Goal: Task Accomplishment & Management: Manage account settings

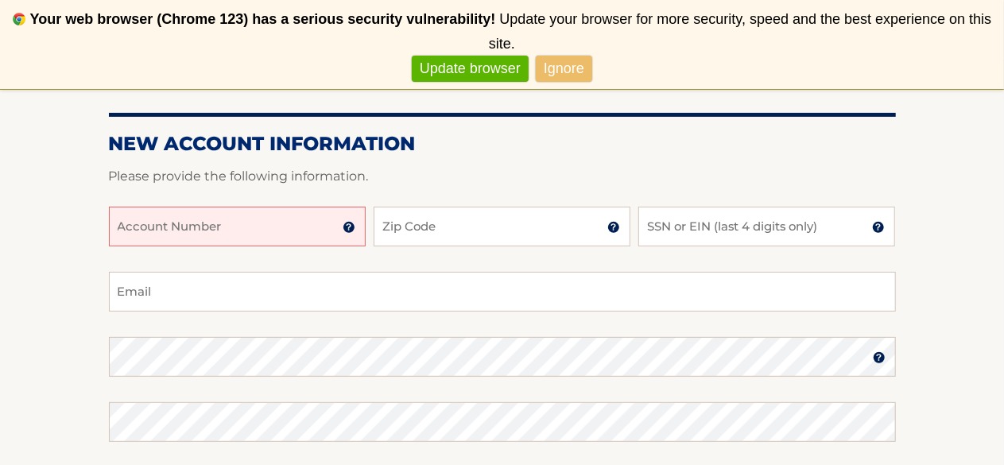
scroll to position [223, 0]
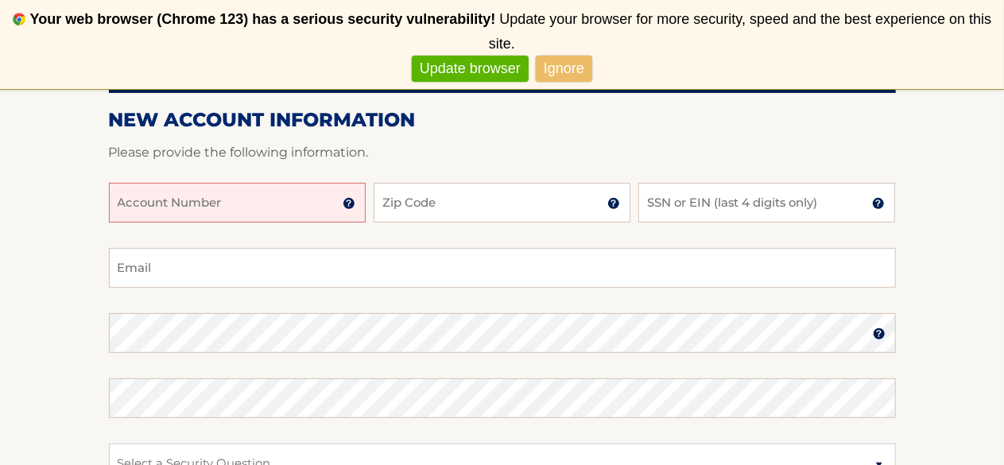
click at [126, 201] on input "Account Number" at bounding box center [237, 203] width 257 height 40
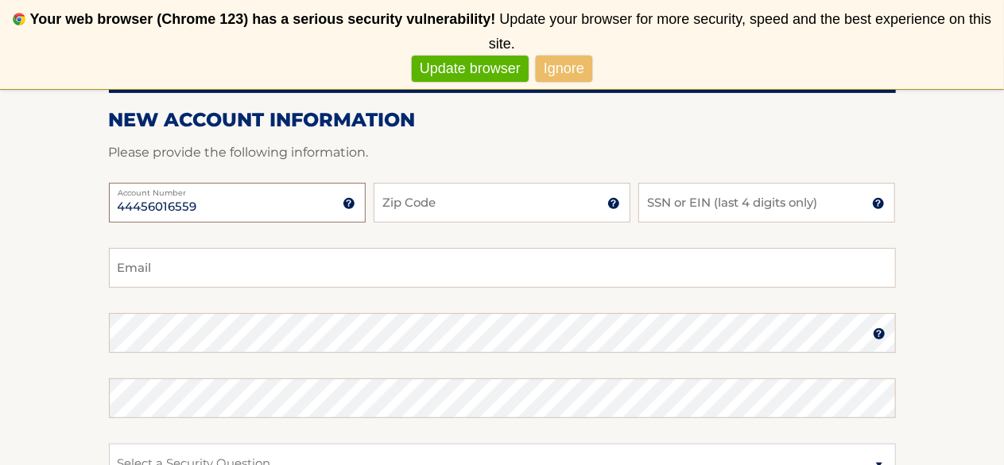
type input "44456016559"
click at [490, 209] on input "Zip Code" at bounding box center [501, 203] width 257 height 40
type input "11530"
type input "[EMAIL_ADDRESS][DOMAIN_NAME]"
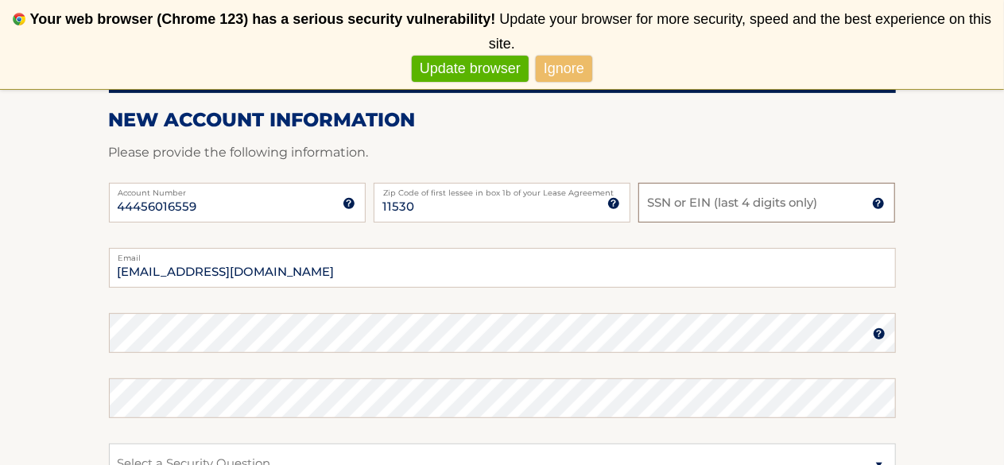
click at [703, 209] on input "SSN or EIN (last 4 digits only)" at bounding box center [766, 203] width 257 height 40
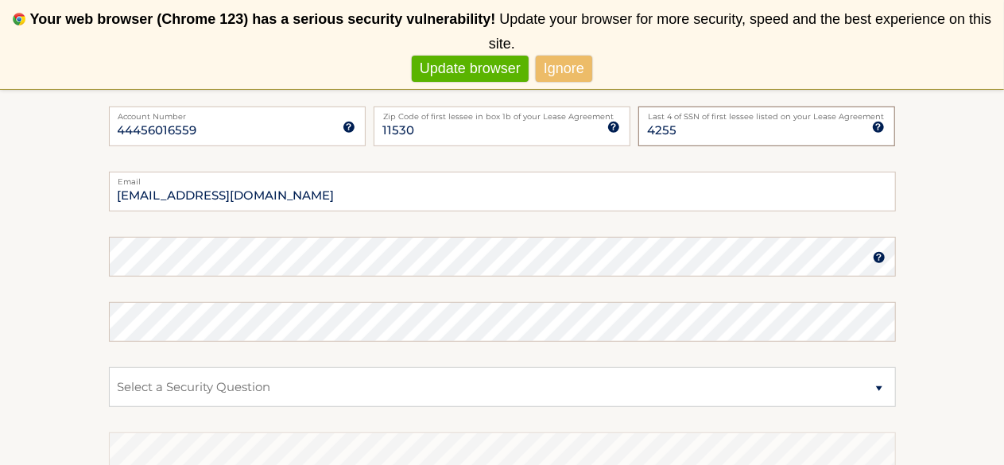
scroll to position [296, 0]
type input "4255"
click at [232, 389] on select "Select a Security Question What was the name of your elementary school? What is…" at bounding box center [502, 390] width 787 height 40
select select "5"
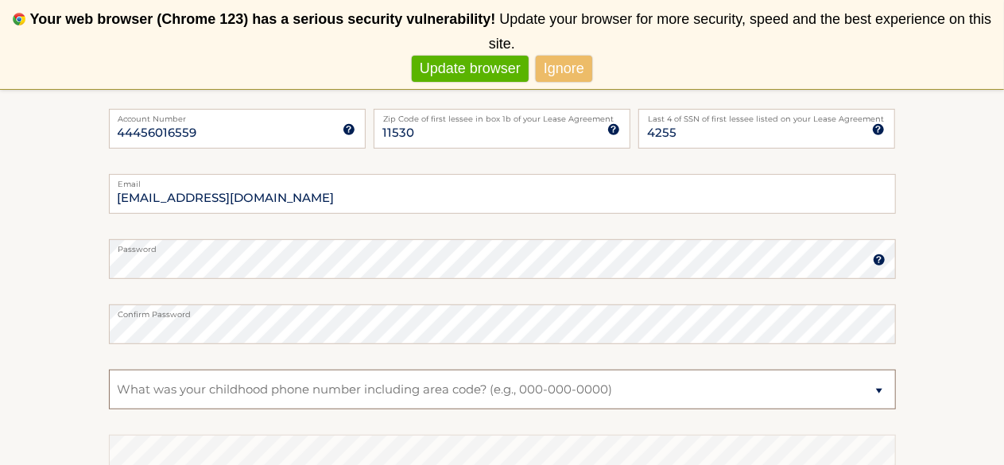
click at [109, 370] on select "Select a Security Question What was the name of your elementary school? What is…" at bounding box center [502, 390] width 787 height 40
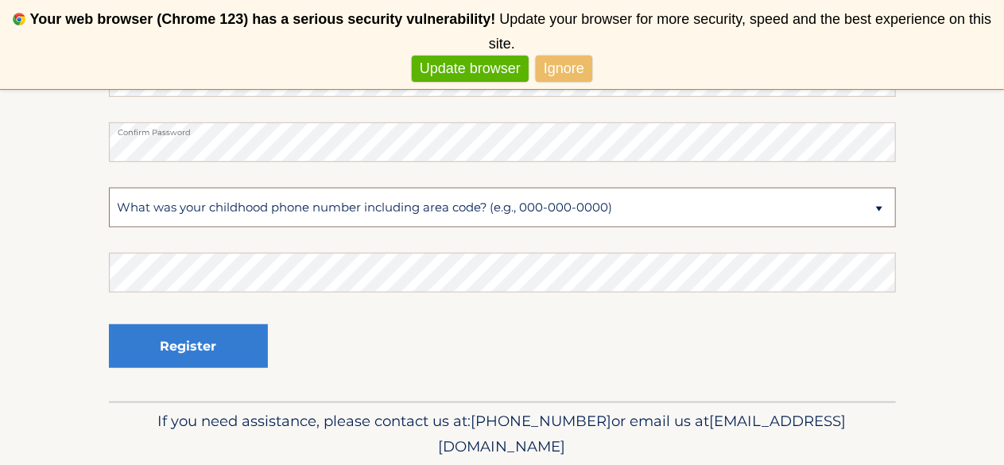
scroll to position [482, 0]
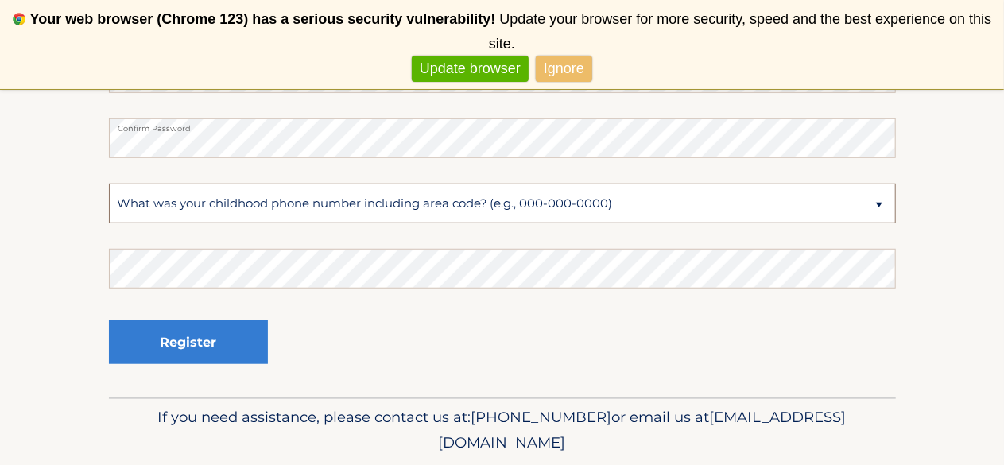
click at [124, 192] on select "Select a Security Question What was the name of your elementary school? What is…" at bounding box center [502, 204] width 787 height 40
click at [137, 201] on select "Select a Security Question What was the name of your elementary school? What is…" at bounding box center [502, 204] width 787 height 40
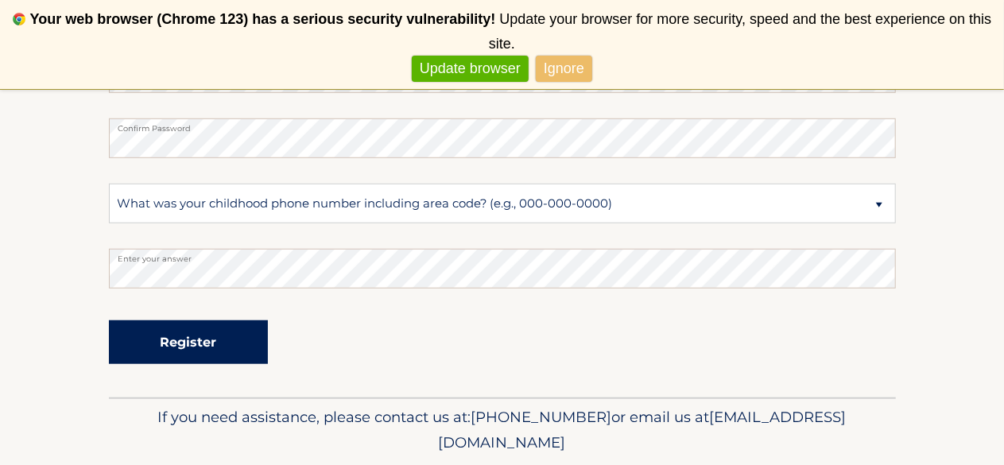
click at [199, 344] on button "Register" at bounding box center [188, 342] width 159 height 44
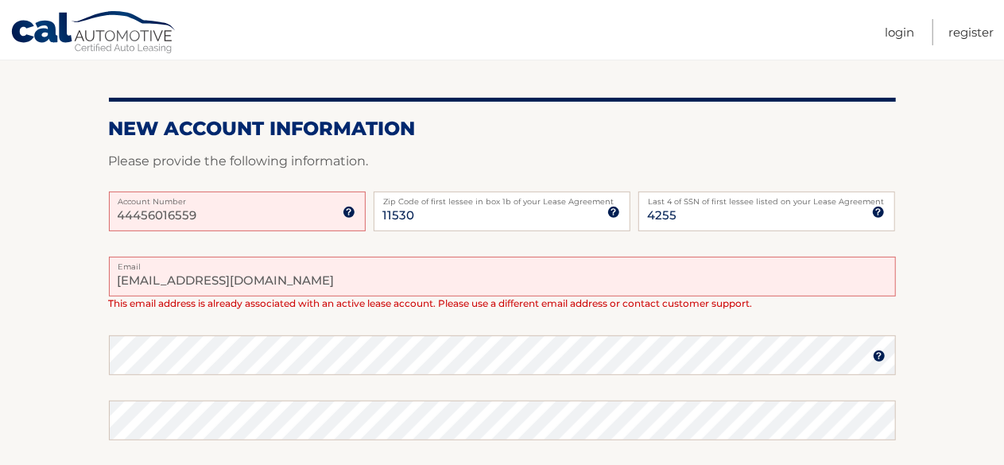
scroll to position [223, 0]
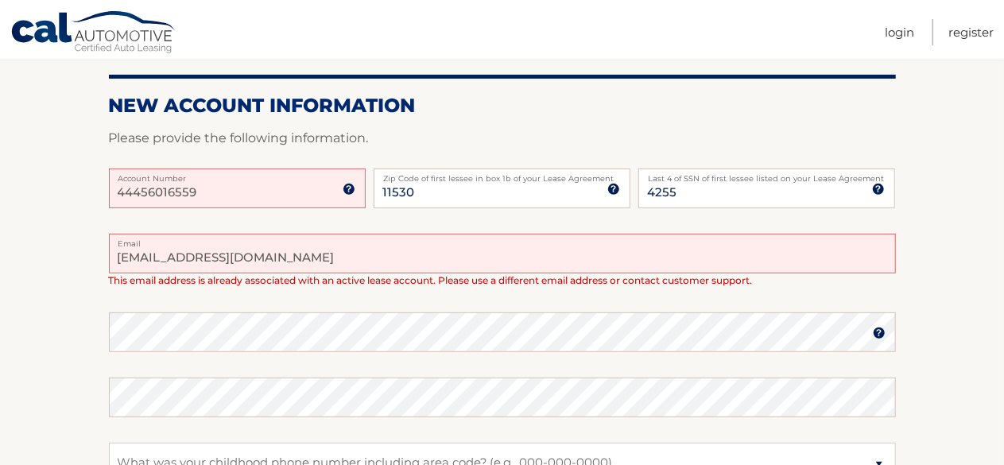
click at [349, 188] on img at bounding box center [349, 189] width 13 height 13
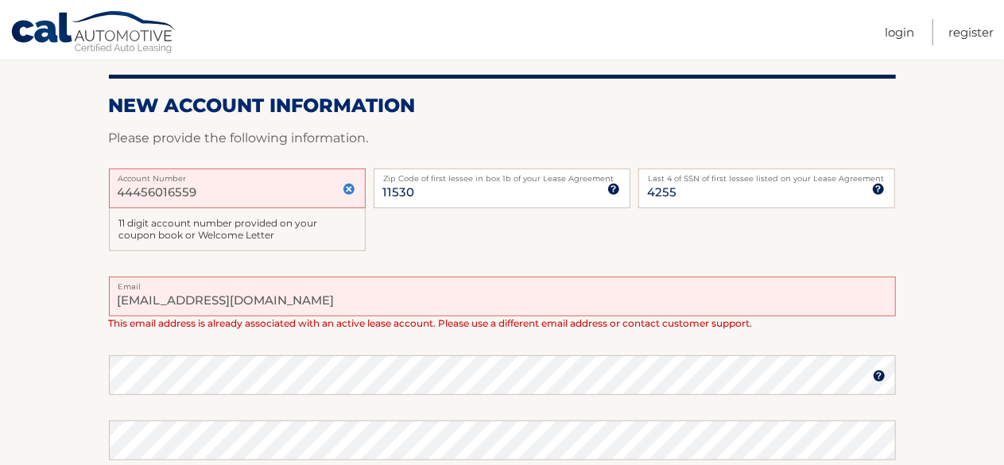
click at [440, 231] on div "44456016559 Account Number 11 digit account number provided on your coupon book…" at bounding box center [502, 222] width 787 height 109
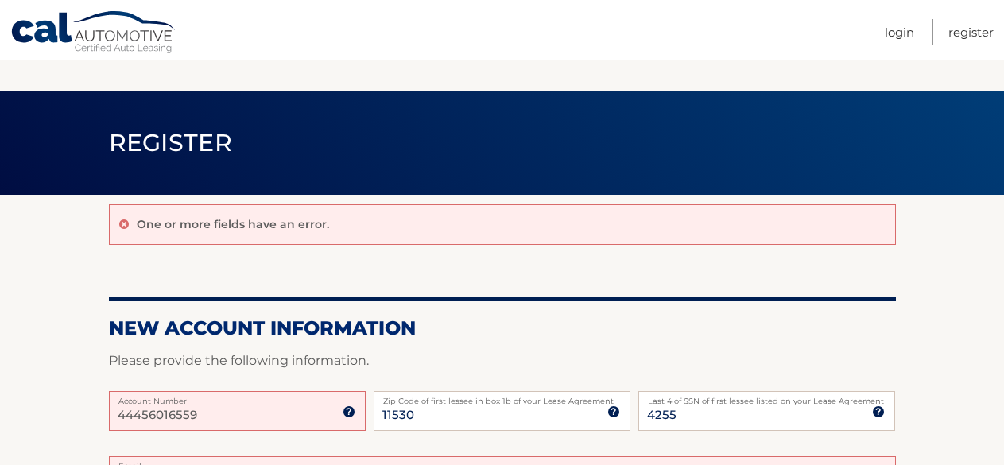
scroll to position [482, 0]
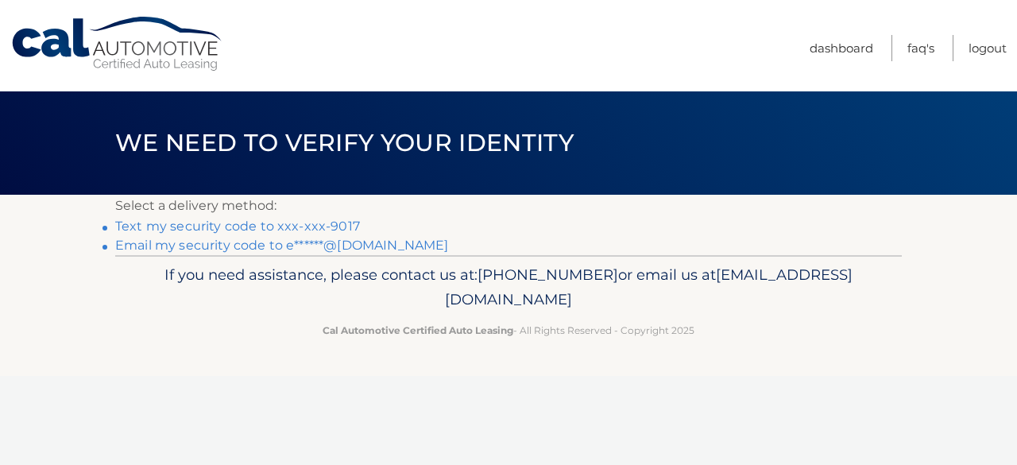
click at [310, 225] on link "Text my security code to xxx-xxx-9017" at bounding box center [237, 226] width 245 height 15
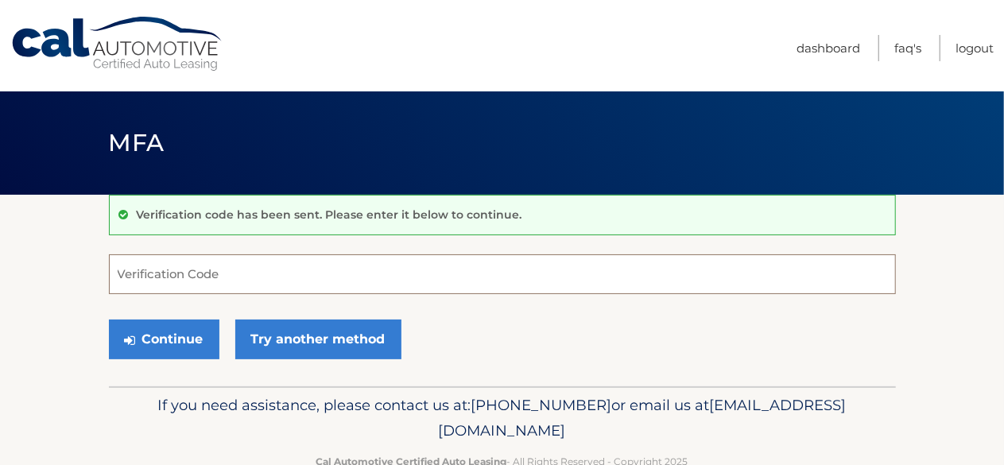
click at [127, 268] on input "Verification Code" at bounding box center [502, 274] width 787 height 40
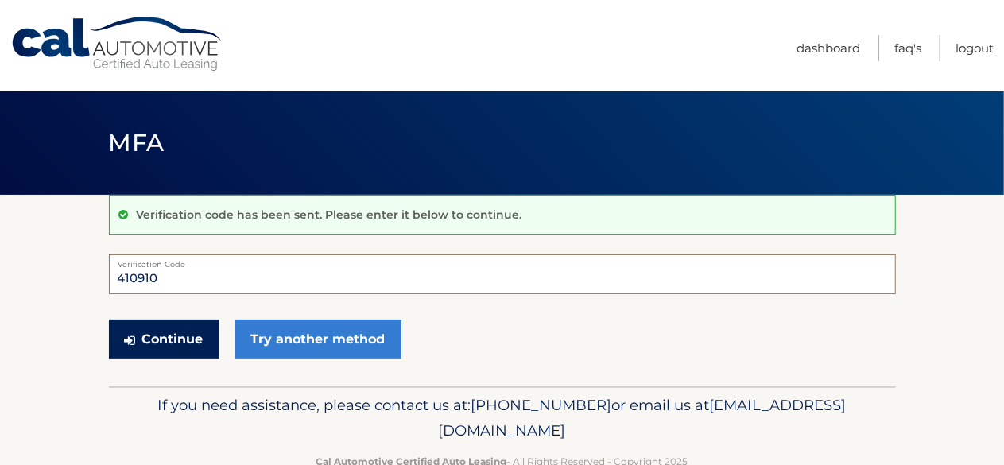
type input "410910"
click at [153, 349] on button "Continue" at bounding box center [164, 339] width 110 height 40
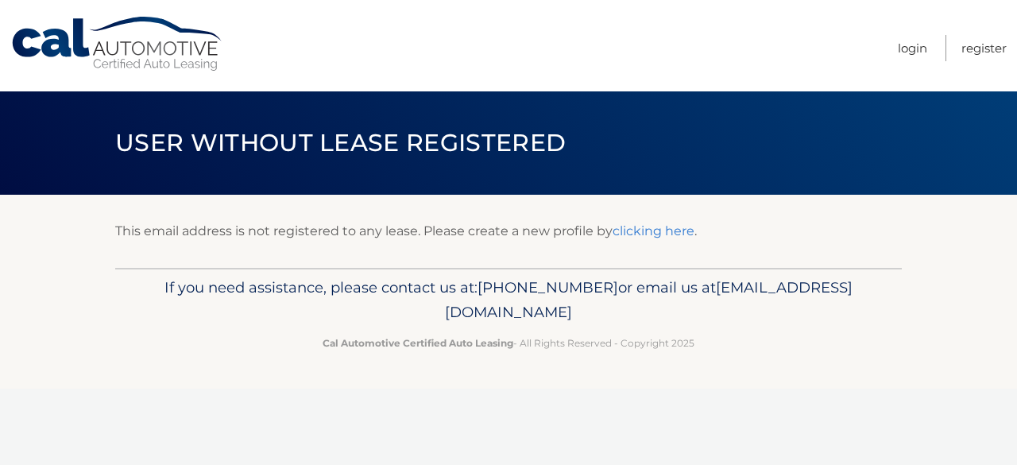
click at [657, 234] on link "clicking here" at bounding box center [654, 230] width 82 height 15
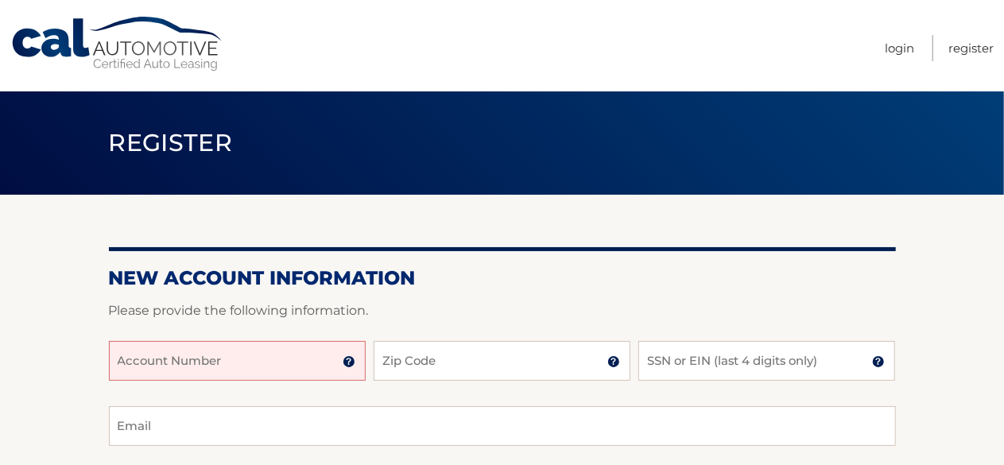
click at [147, 367] on input "Account Number" at bounding box center [237, 361] width 257 height 40
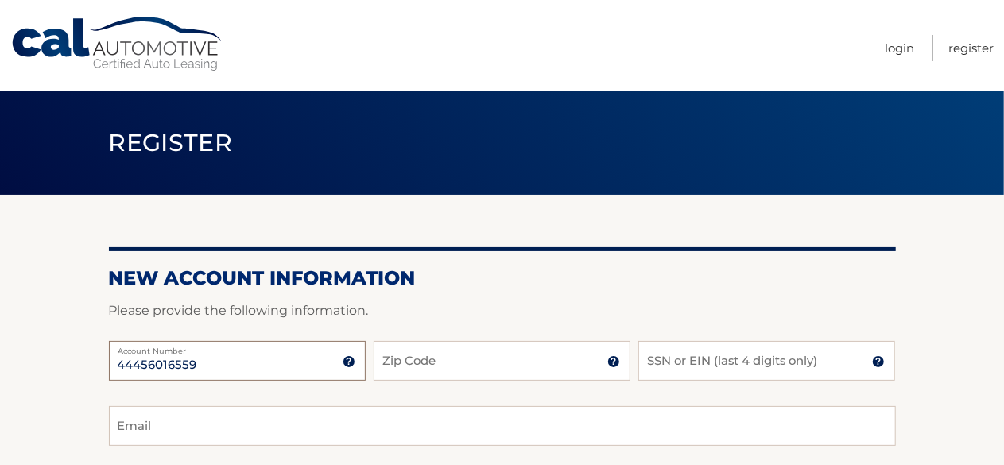
type input "44456016559"
click at [399, 360] on input "Zip Code" at bounding box center [501, 361] width 257 height 40
type input "11530"
type input "[EMAIL_ADDRESS][DOMAIN_NAME]"
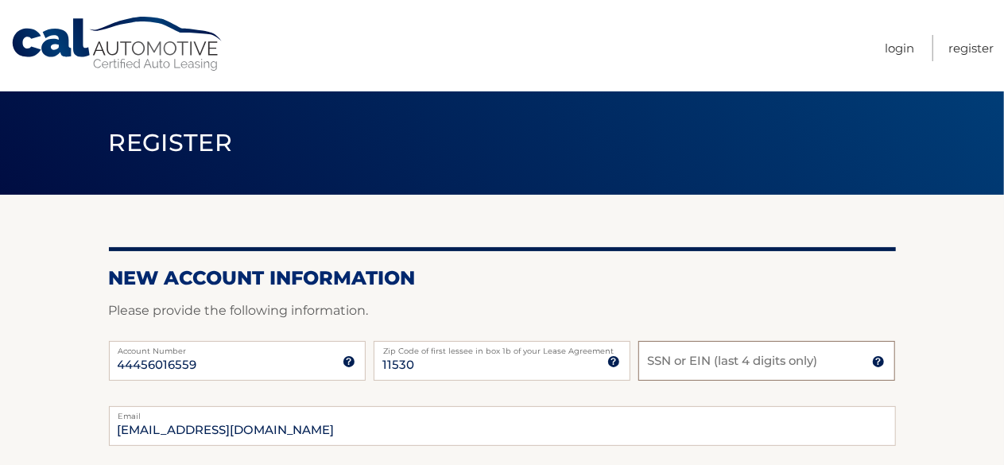
click at [708, 359] on input "SSN or EIN (last 4 digits only)" at bounding box center [766, 361] width 257 height 40
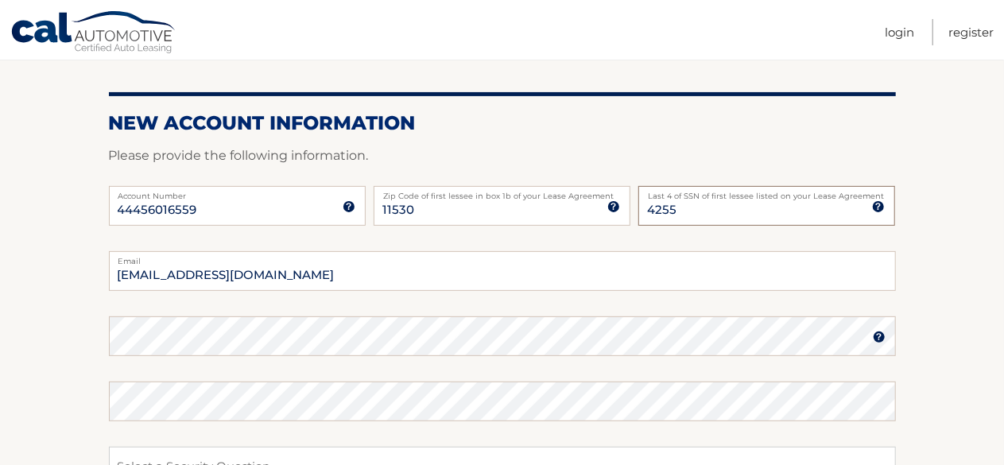
scroll to position [165, 0]
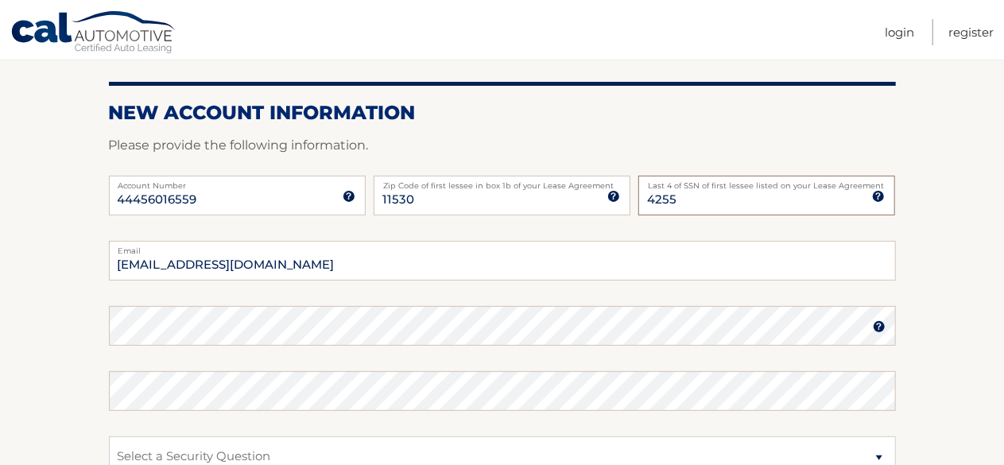
type input "4255"
click at [46, 368] on section "New Account Information Please provide the following information. 44456016559 A…" at bounding box center [502, 339] width 1004 height 621
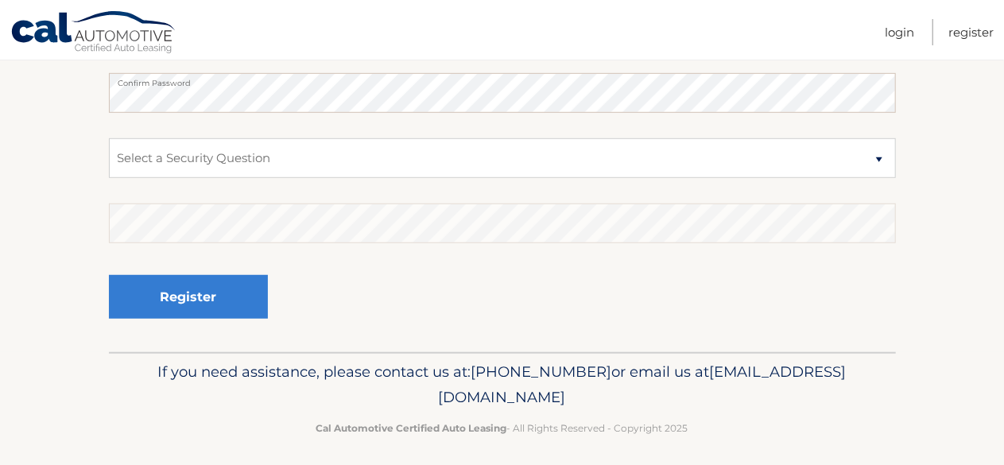
scroll to position [470, 0]
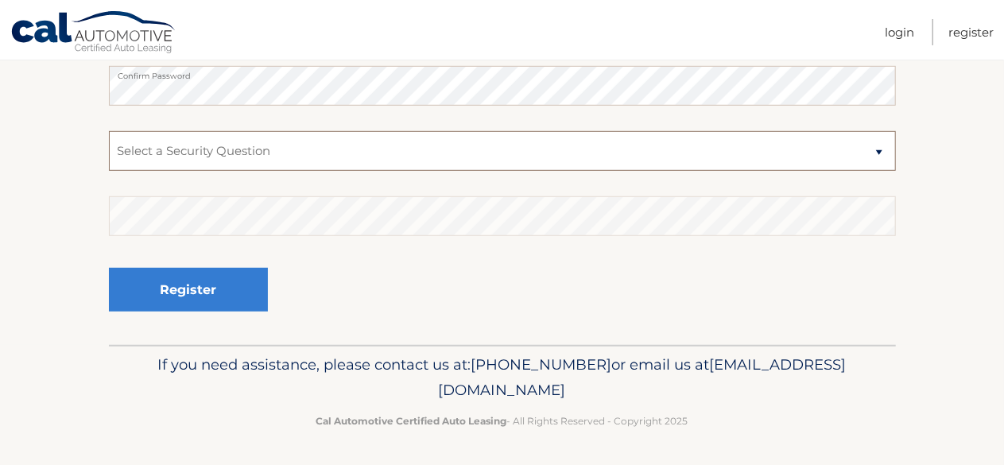
click at [270, 153] on select "Select a Security Question What was the name of your elementary school? What is…" at bounding box center [502, 151] width 787 height 40
select select "5"
click at [109, 131] on select "Select a Security Question What was the name of your elementary school? What is…" at bounding box center [502, 151] width 787 height 40
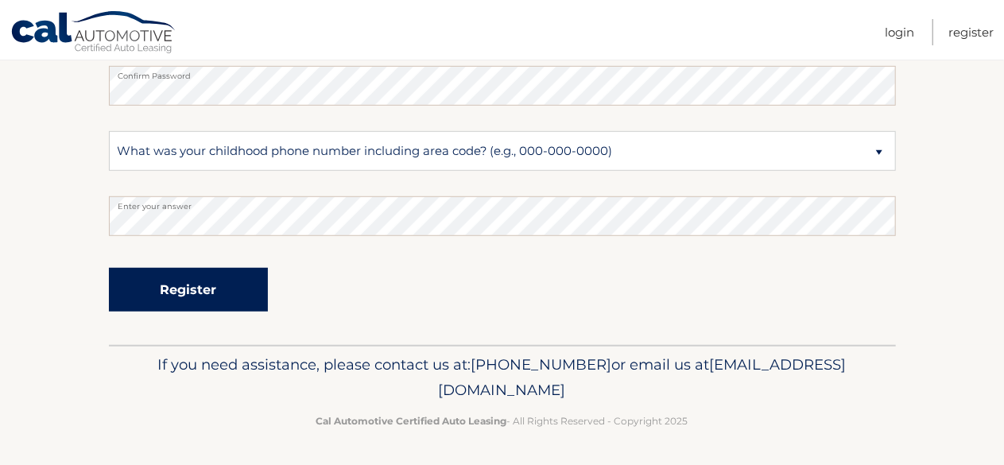
click at [157, 293] on button "Register" at bounding box center [188, 290] width 159 height 44
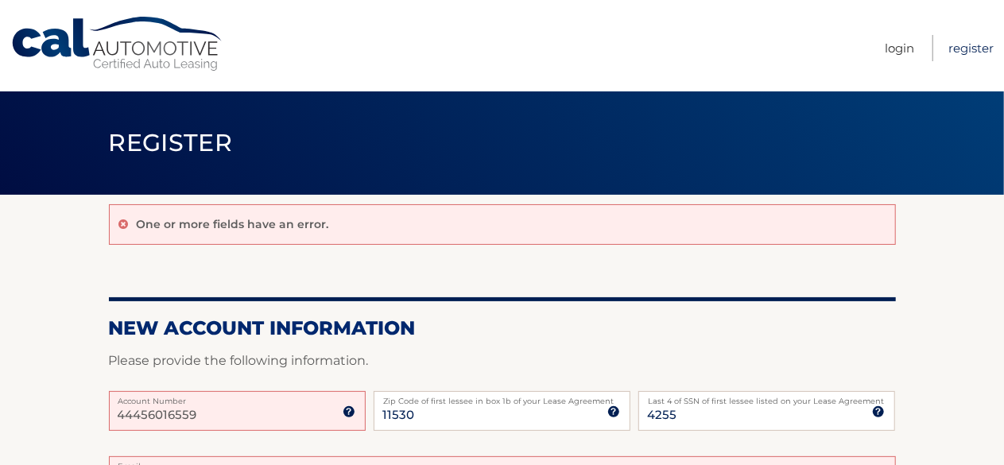
click at [970, 45] on link "Register" at bounding box center [970, 48] width 45 height 26
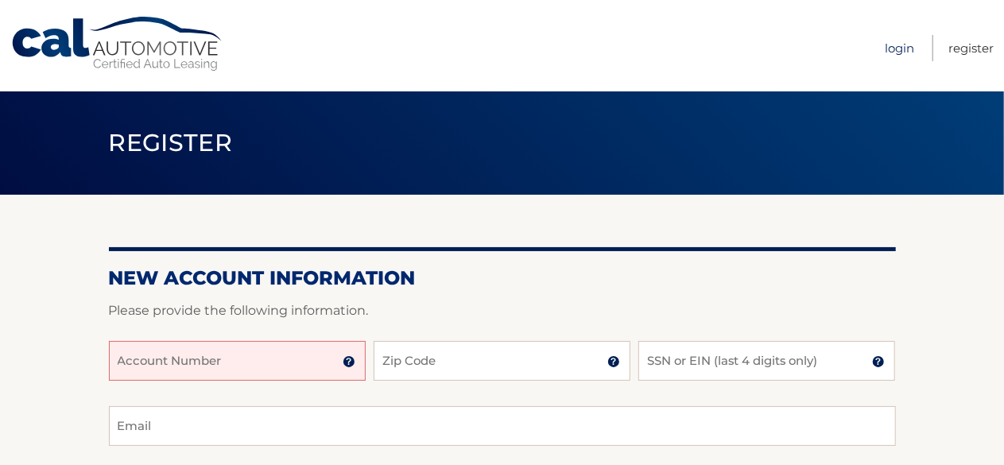
click at [894, 48] on link "Login" at bounding box center [898, 48] width 29 height 26
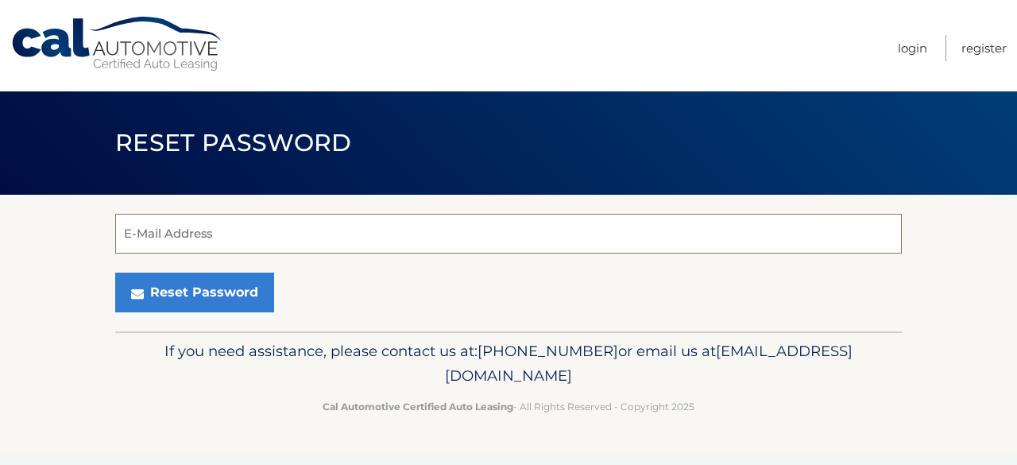
click at [141, 232] on input "E-Mail Address" at bounding box center [508, 234] width 787 height 40
type input "[EMAIL_ADDRESS][DOMAIN_NAME]"
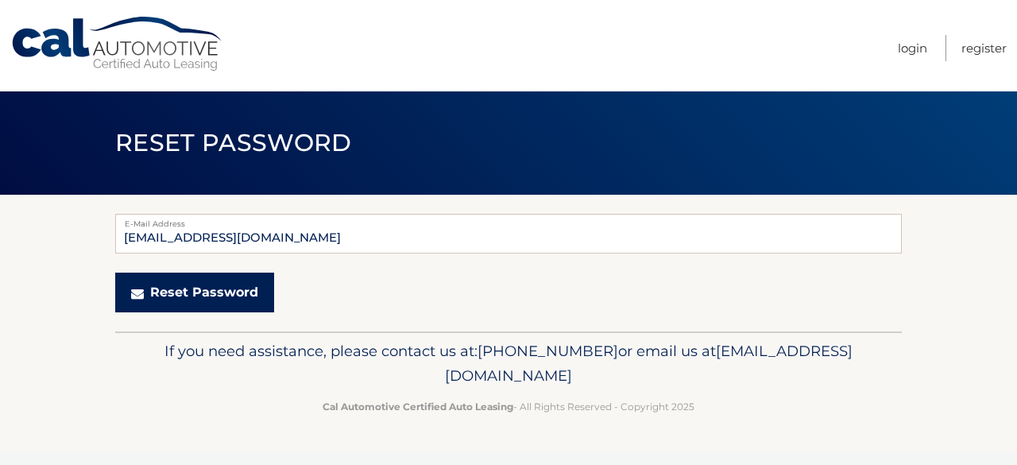
click at [210, 290] on button "Reset Password" at bounding box center [194, 293] width 159 height 40
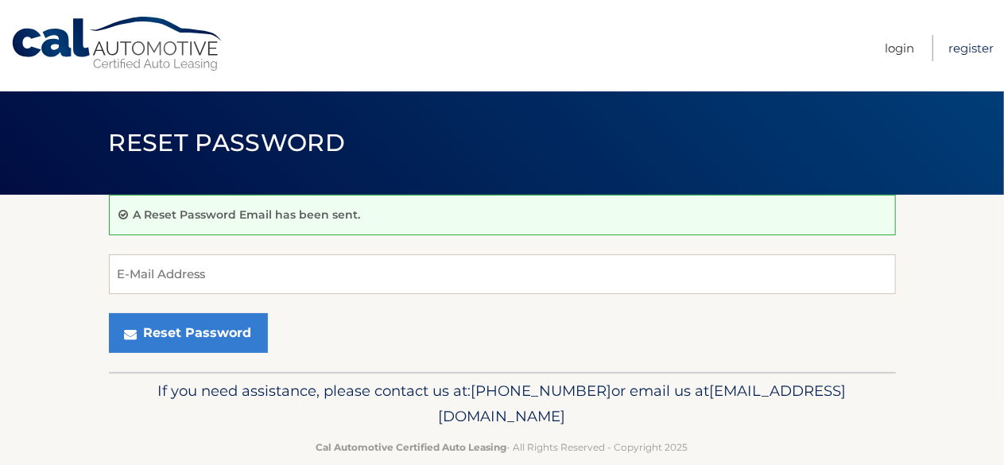
click at [975, 42] on link "Register" at bounding box center [970, 48] width 45 height 26
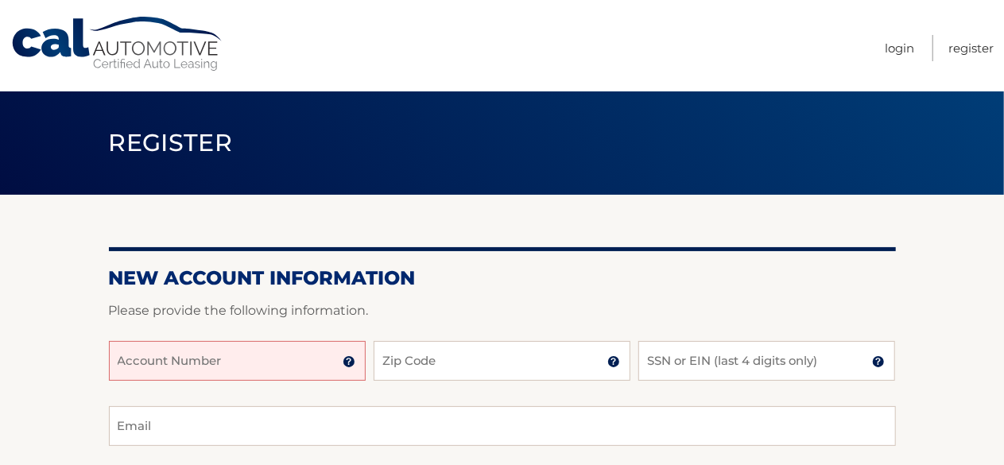
click at [137, 359] on input "Account Number" at bounding box center [237, 361] width 257 height 40
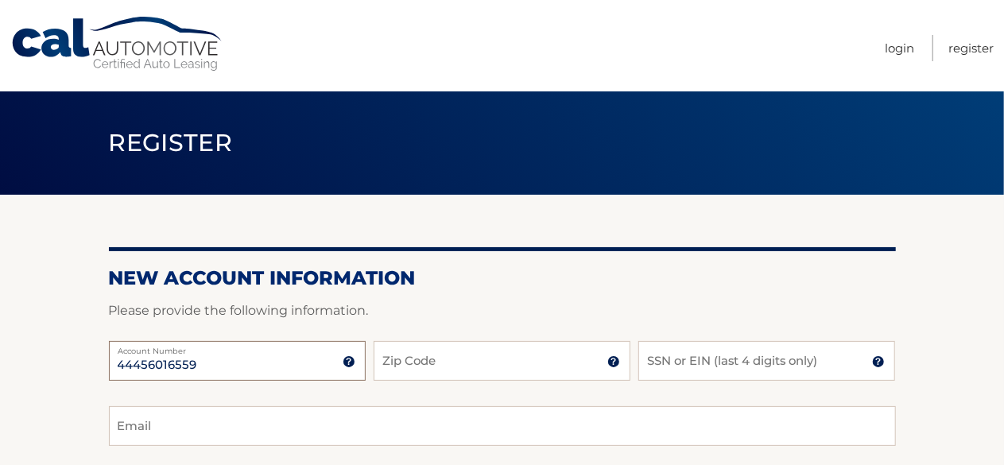
type input "44456016559"
click at [402, 362] on input "Zip Code" at bounding box center [501, 361] width 257 height 40
type input "11530"
type input "ealeder@msn.com"
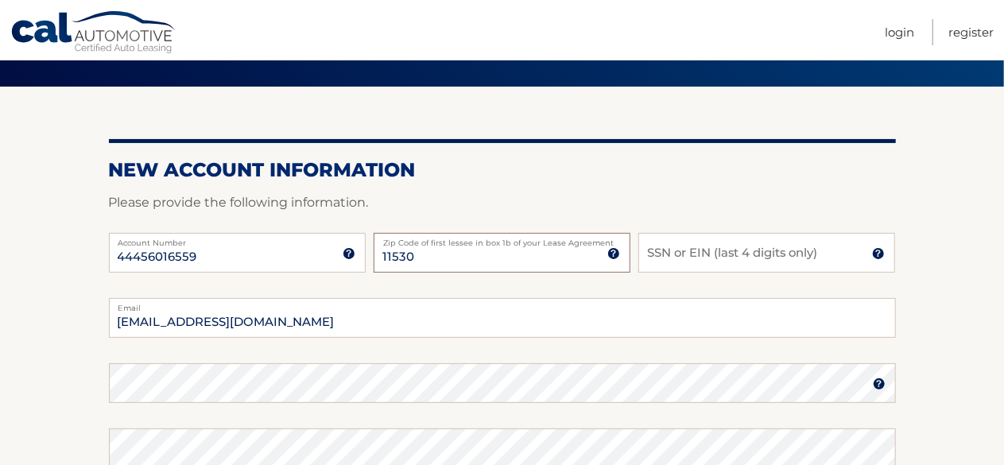
scroll to position [112, 0]
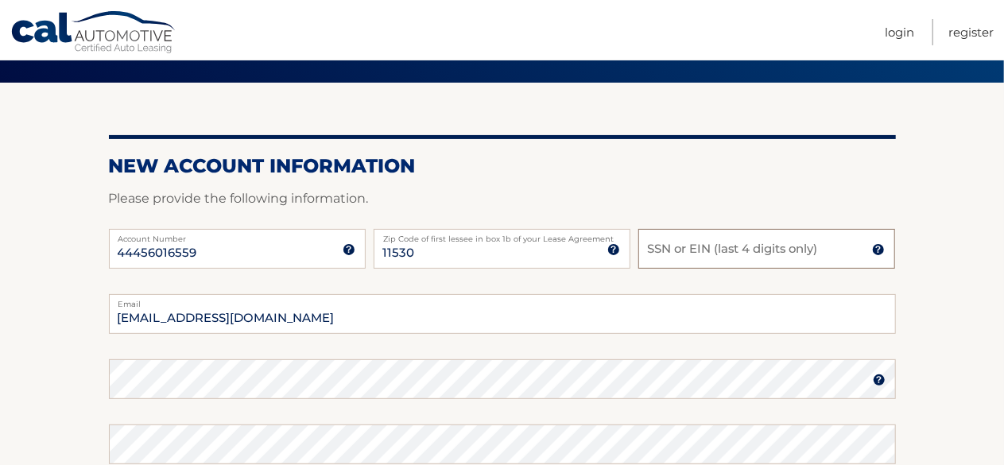
click at [688, 250] on input "SSN or EIN (last 4 digits only)" at bounding box center [766, 249] width 257 height 40
type input "4255"
click at [37, 352] on section "New Account Information Please provide the following information. 44456016559 A…" at bounding box center [502, 393] width 1004 height 621
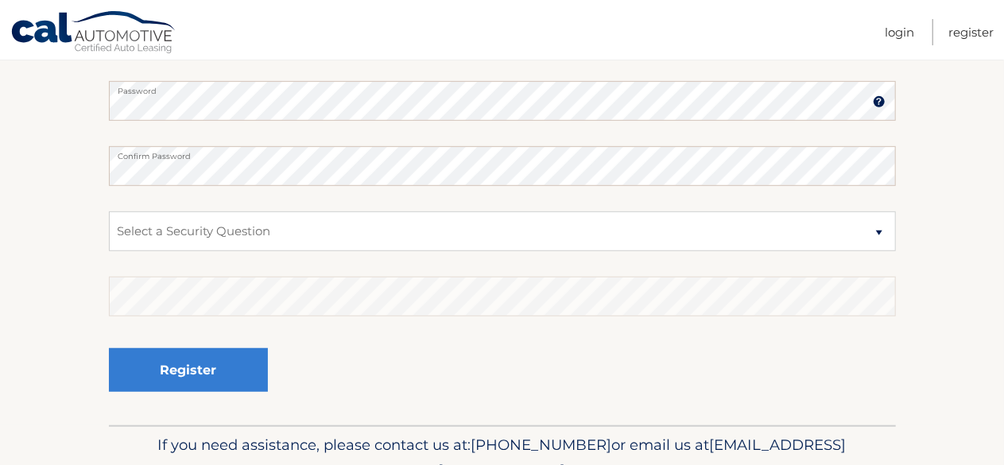
scroll to position [430, 0]
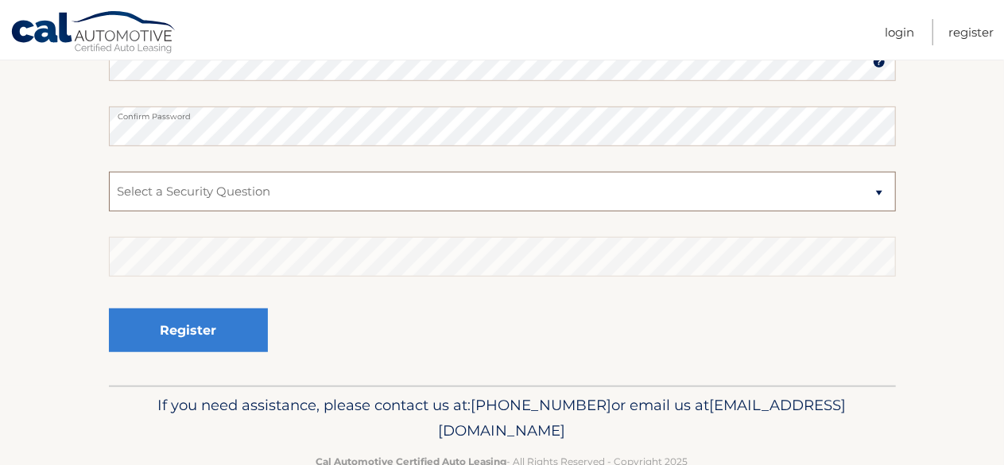
click at [882, 191] on select "Select a Security Question What was the name of your elementary school? What is…" at bounding box center [502, 192] width 787 height 40
select select "5"
click at [109, 172] on select "Select a Security Question What was the name of your elementary school? What is…" at bounding box center [502, 192] width 787 height 40
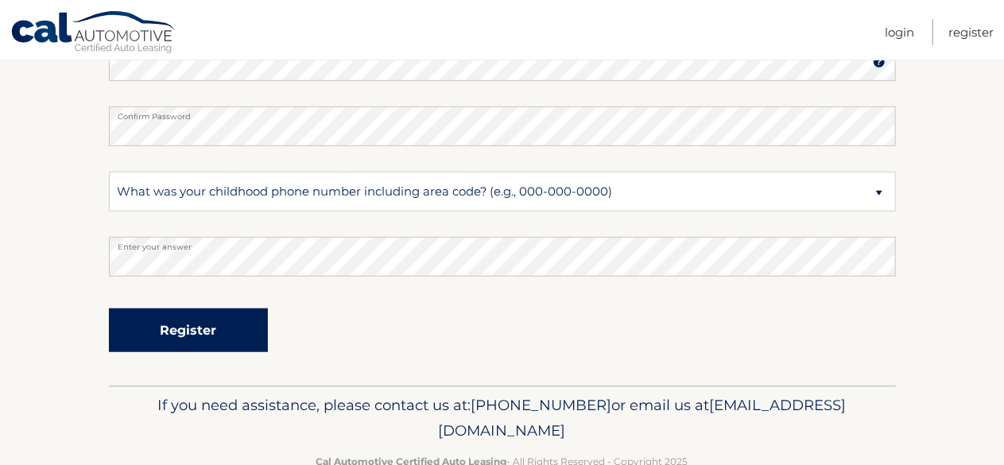
click at [180, 331] on button "Register" at bounding box center [188, 330] width 159 height 44
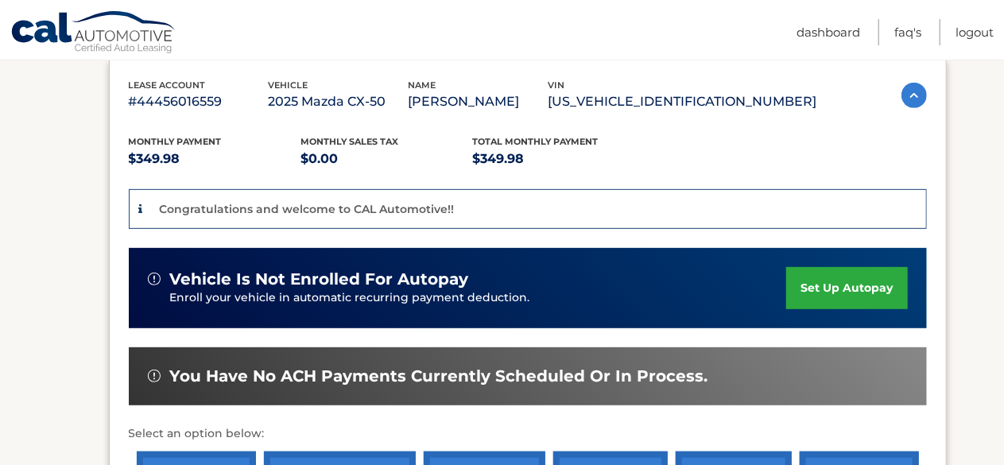
scroll to position [350, 0]
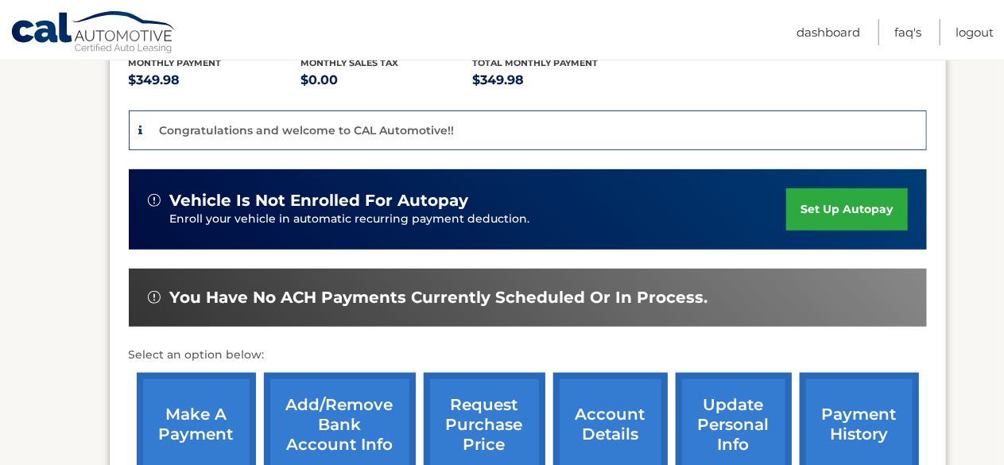
click at [844, 209] on link "set up autopay" at bounding box center [846, 209] width 121 height 42
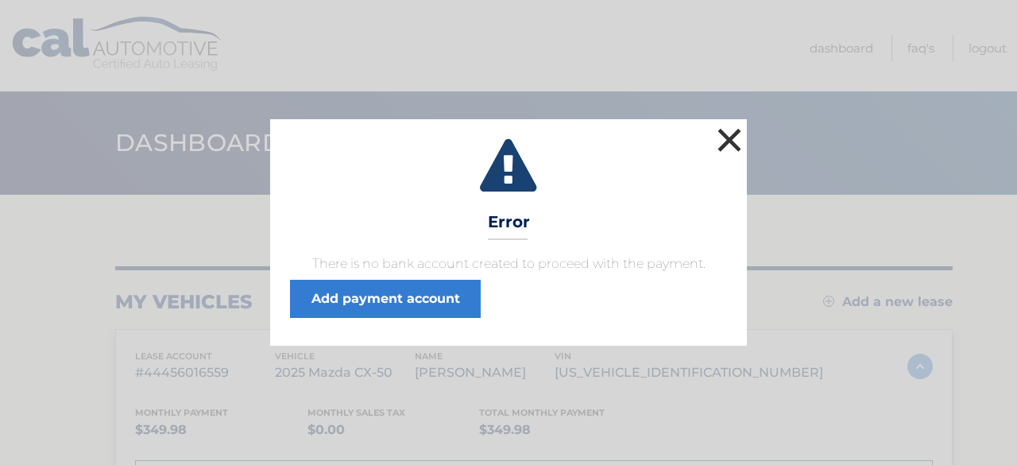
click at [730, 134] on button "×" at bounding box center [730, 140] width 32 height 32
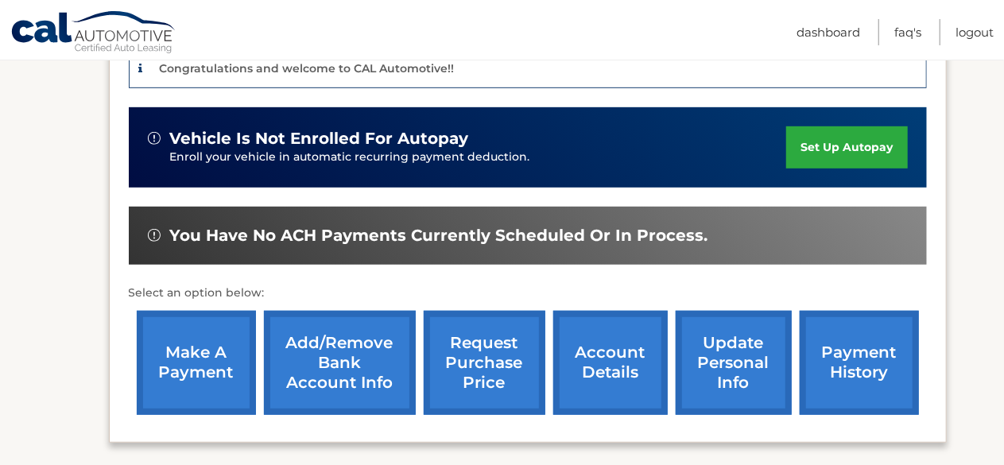
scroll to position [413, 0]
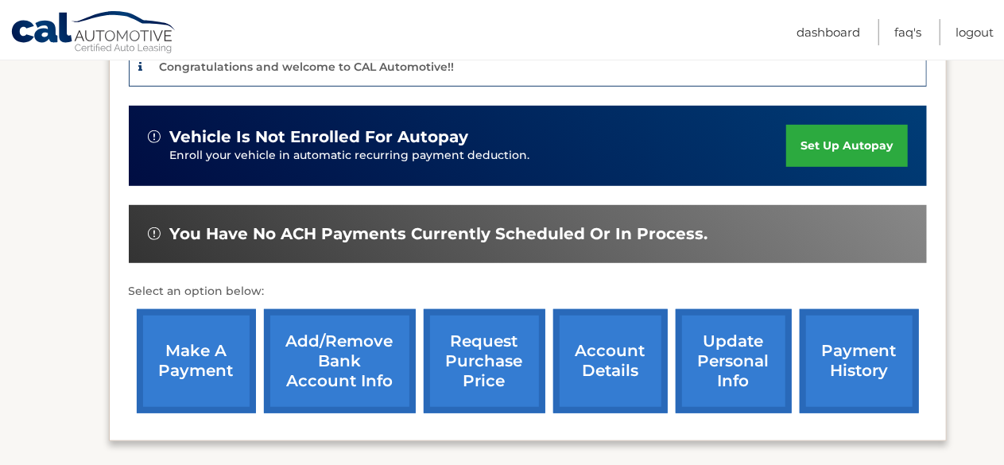
click at [863, 140] on link "set up autopay" at bounding box center [846, 146] width 121 height 42
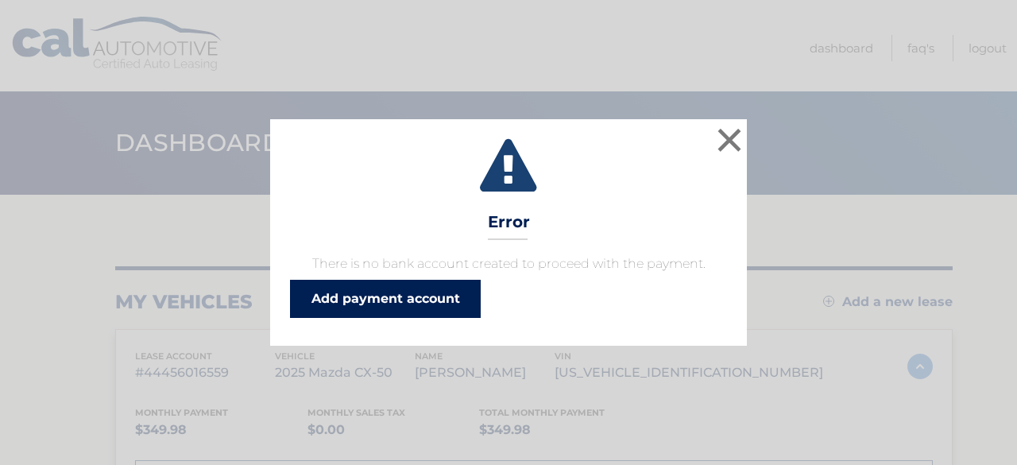
click at [387, 302] on link "Add payment account" at bounding box center [385, 299] width 191 height 38
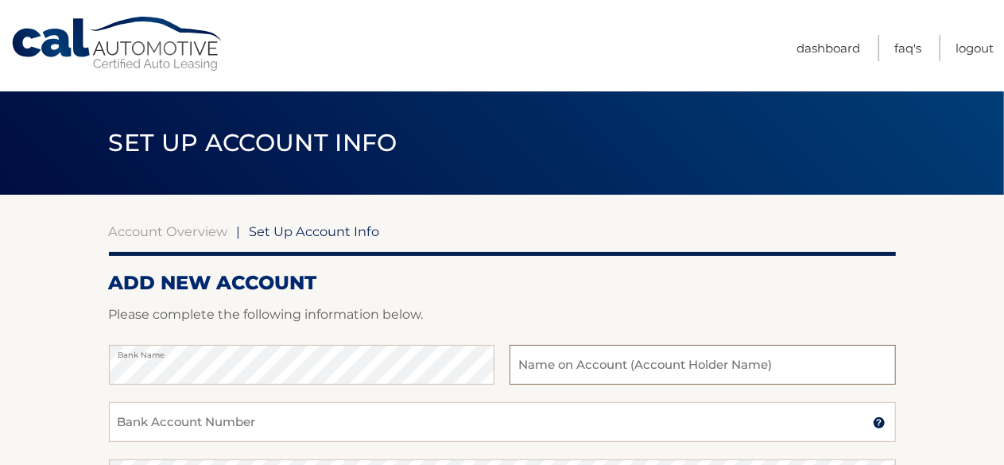
click at [521, 370] on input "text" at bounding box center [701, 365] width 385 height 40
type input "[PERSON_NAME]"
click at [153, 428] on input "Bank Account Number" at bounding box center [502, 422] width 787 height 40
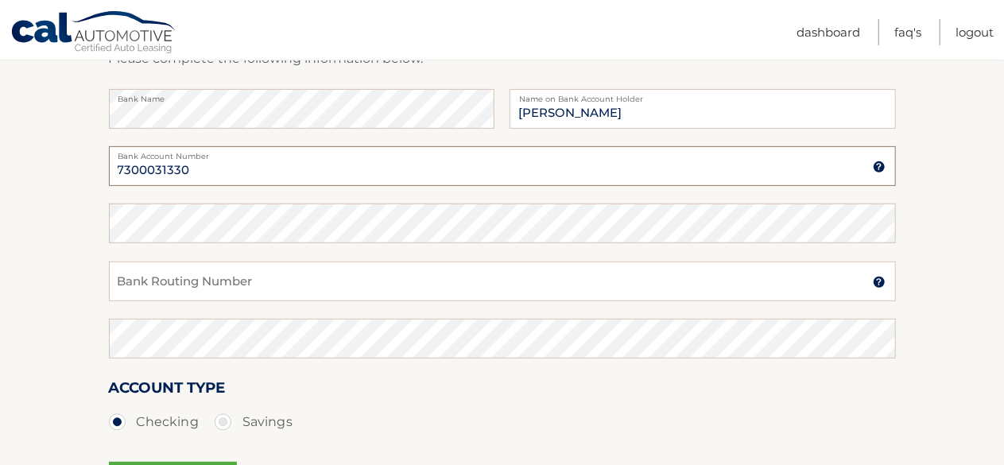
scroll to position [257, 0]
type input "7300031330"
click at [153, 276] on input "Bank Routing Number" at bounding box center [502, 280] width 787 height 40
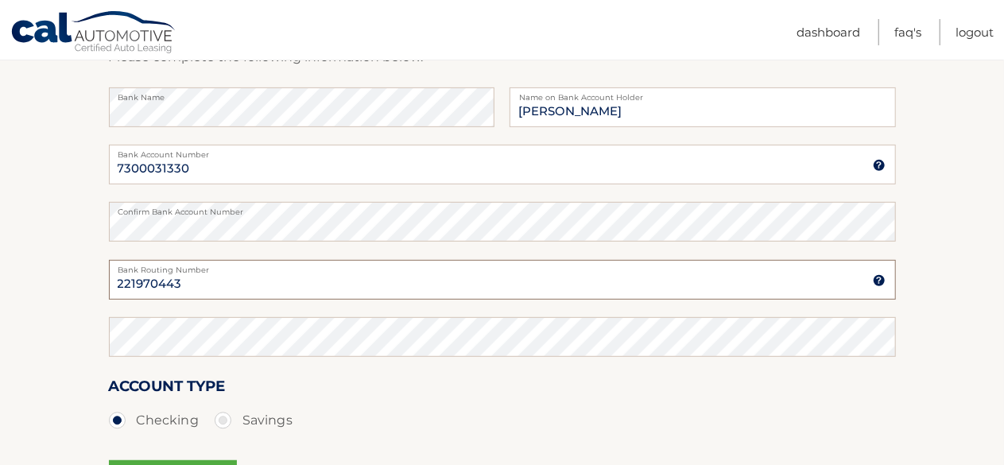
type input "221970443"
click at [35, 343] on section "Account Overview | Set Up Account Info ADD NEW ACCOUNT Please complete the foll…" at bounding box center [502, 240] width 1004 height 606
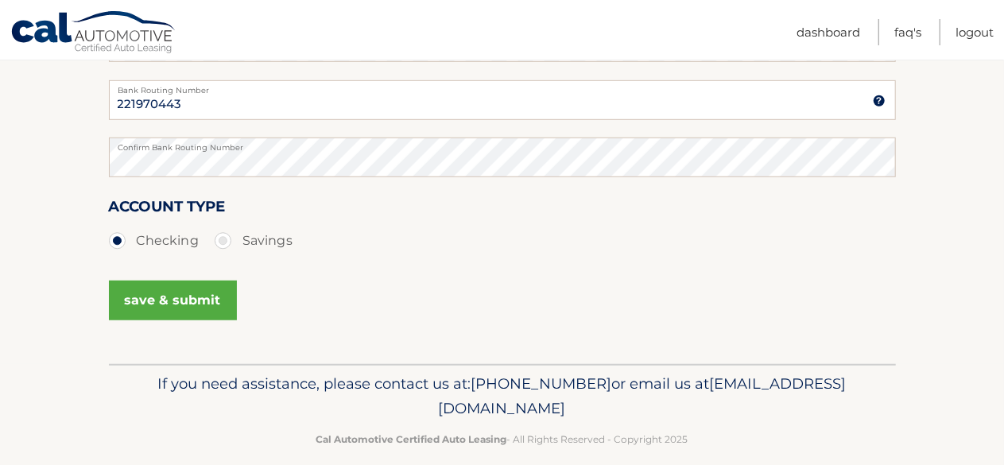
scroll to position [456, 0]
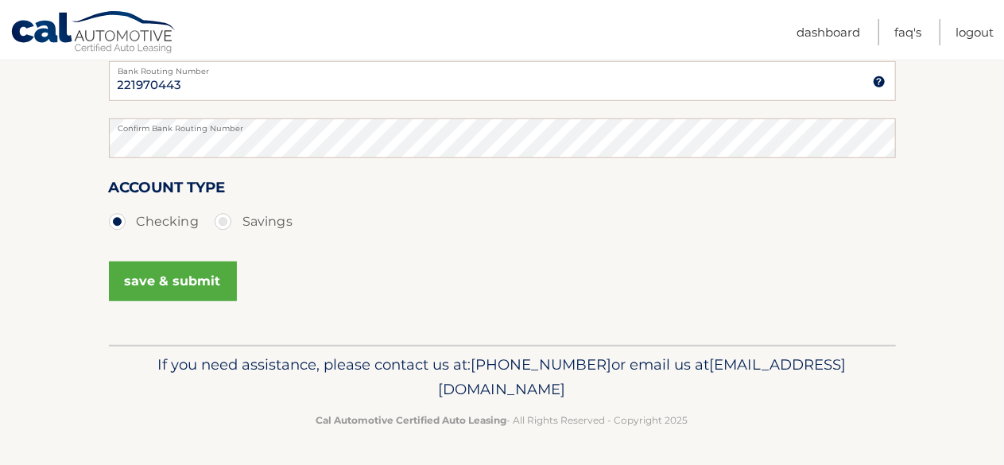
click at [172, 276] on button "save & submit" at bounding box center [173, 281] width 128 height 40
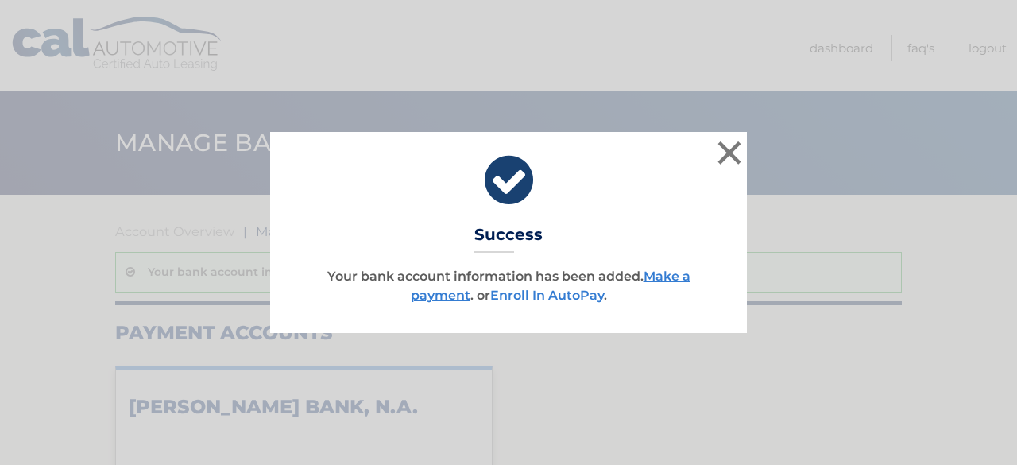
click at [551, 290] on link "Enroll In AutoPay" at bounding box center [547, 295] width 114 height 15
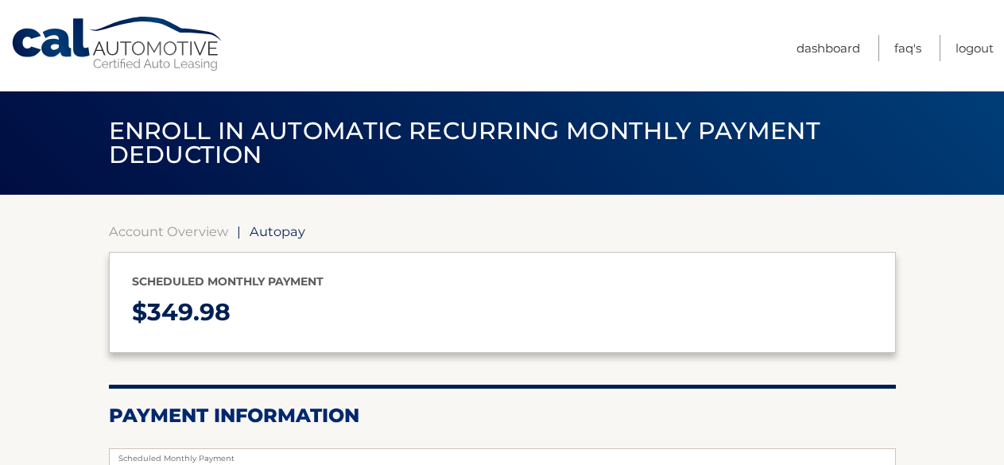
select select "YjM0OGQ2YzctN2I2Yy00MTgxLTg3ZDktOWZjZWRjNWFiOGEy"
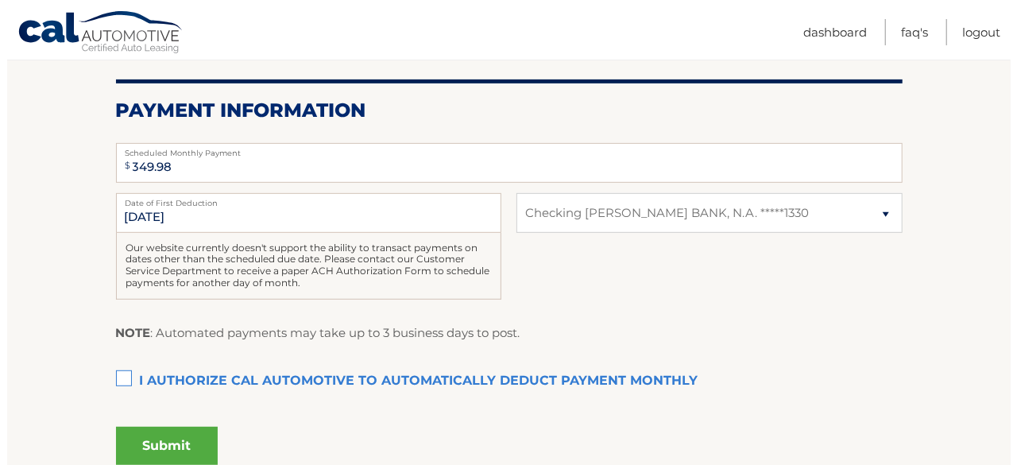
scroll to position [318, 0]
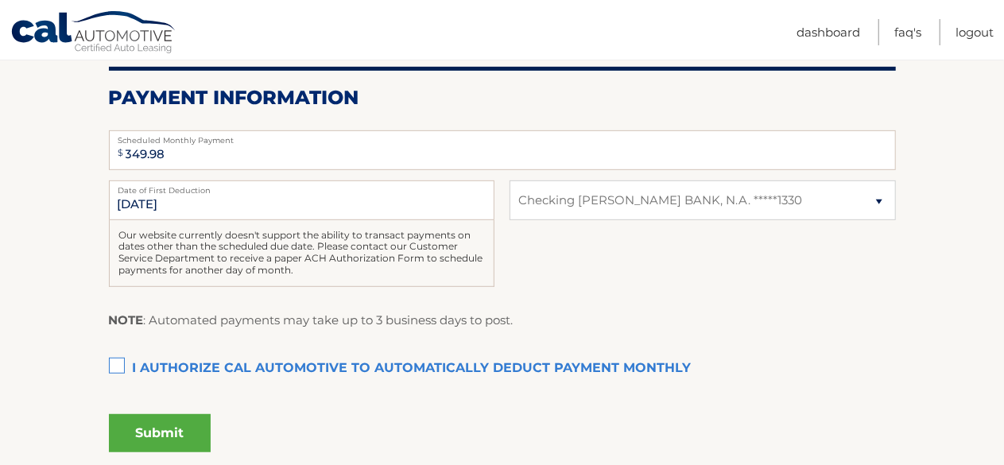
click at [120, 366] on label "I authorize cal automotive to automatically deduct payment monthly This checkbo…" at bounding box center [502, 369] width 787 height 32
click at [0, 0] on input "I authorize cal automotive to automatically deduct payment monthly This checkbo…" at bounding box center [0, 0] width 0 height 0
click at [154, 428] on button "Submit" at bounding box center [160, 433] width 102 height 38
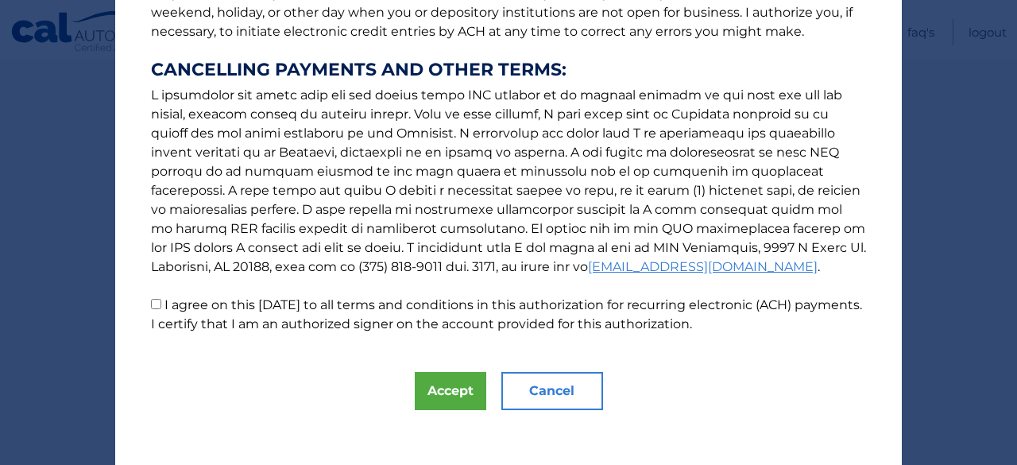
scroll to position [285, 0]
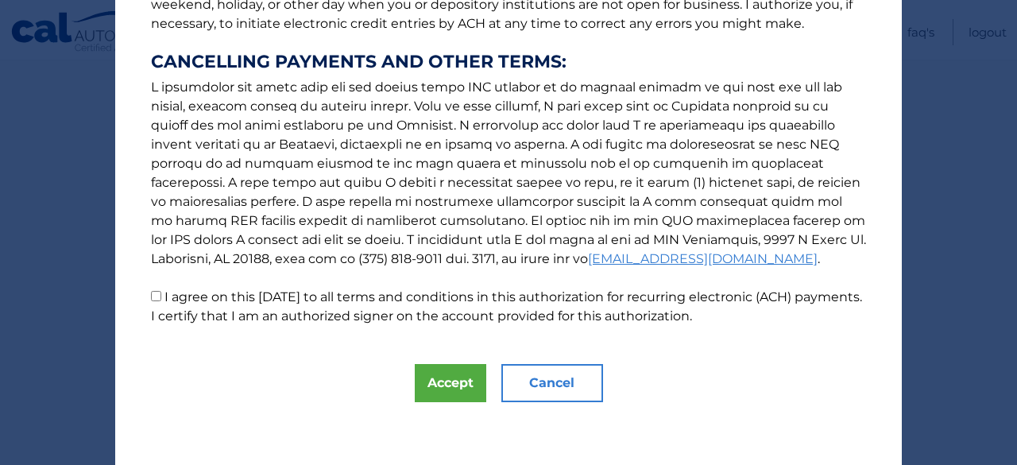
click at [152, 293] on input "I agree on this [DATE] to all terms and conditions in this authorization for re…" at bounding box center [156, 296] width 10 height 10
checkbox input "true"
click at [447, 382] on button "Accept" at bounding box center [451, 383] width 72 height 38
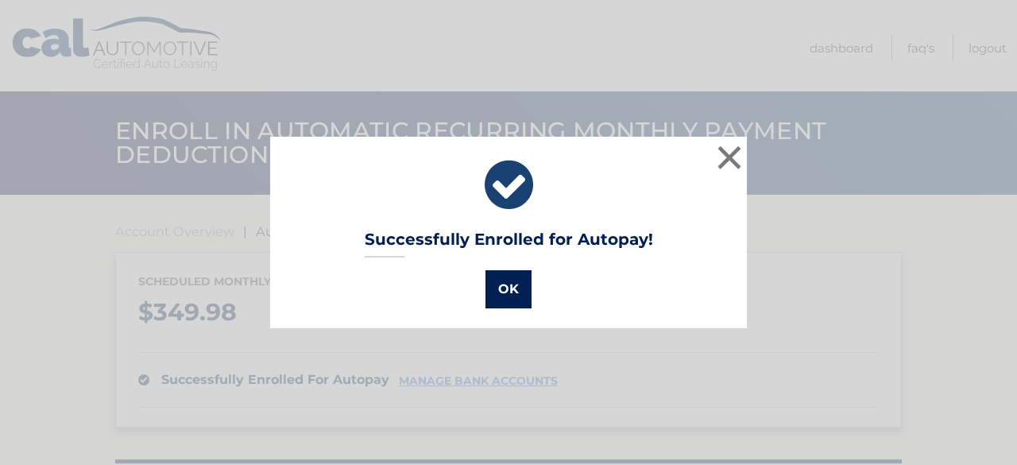
click at [504, 287] on button "OK" at bounding box center [509, 289] width 46 height 38
